Goal: Find specific page/section: Find specific page/section

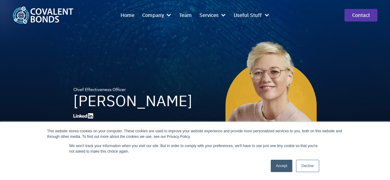
click at [277, 168] on link "Accept" at bounding box center [282, 166] width 22 height 12
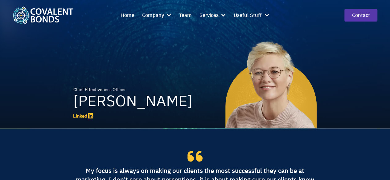
click at [88, 117] on icon at bounding box center [90, 115] width 5 height 5
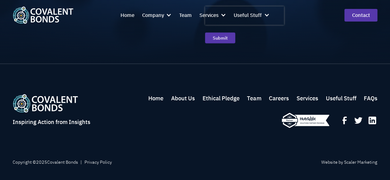
scroll to position [906, 0]
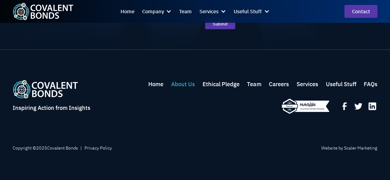
click at [185, 82] on link "About Us" at bounding box center [183, 84] width 24 height 9
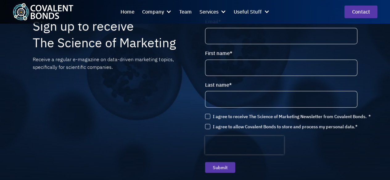
scroll to position [906, 0]
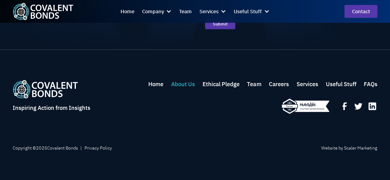
click at [181, 82] on link "About Us" at bounding box center [183, 84] width 24 height 9
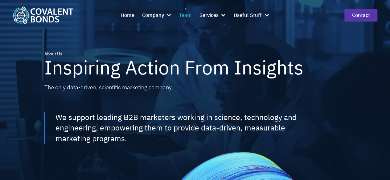
click at [185, 18] on div "Team" at bounding box center [185, 15] width 13 height 8
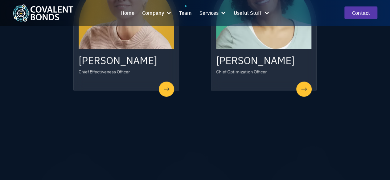
scroll to position [307, 0]
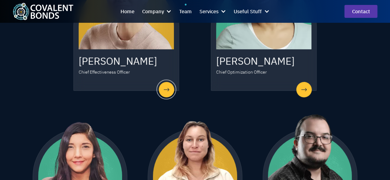
click at [167, 91] on div at bounding box center [167, 90] width 20 height 20
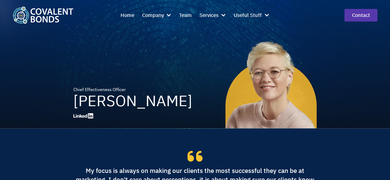
click at [256, 86] on img at bounding box center [270, 82] width 91 height 91
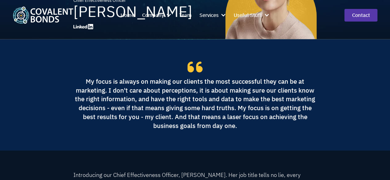
scroll to position [89, 0]
click at [92, 27] on div "Home Company About Us Ethical Marketing Pledge Careers Team Services Strategy V…" at bounding box center [195, 15] width 390 height 31
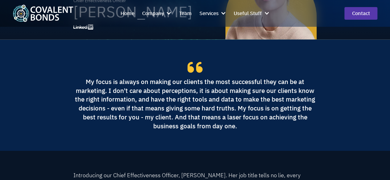
scroll to position [50, 0]
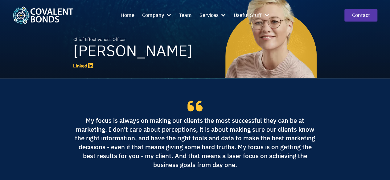
click at [86, 67] on icon at bounding box center [84, 66] width 5 height 4
